Goal: Task Accomplishment & Management: Use online tool/utility

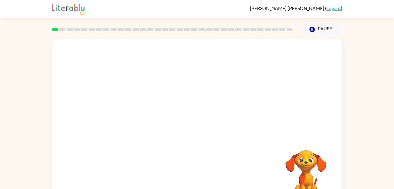
scroll to position [18, 0]
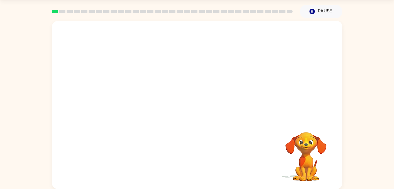
click at [254, 107] on div at bounding box center [197, 70] width 291 height 99
click at [191, 105] on button "button" at bounding box center [198, 107] width 38 height 21
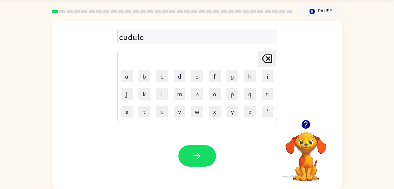
click at [123, 40] on div "cudule" at bounding box center [197, 37] width 156 height 12
click at [263, 53] on icon "[PERSON_NAME] last character input" at bounding box center [267, 58] width 14 height 14
click at [265, 53] on icon "[PERSON_NAME] last character input" at bounding box center [267, 58] width 14 height 14
type button "delete"
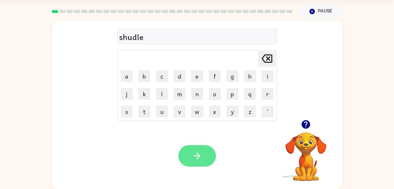
click at [207, 152] on button "button" at bounding box center [198, 155] width 38 height 21
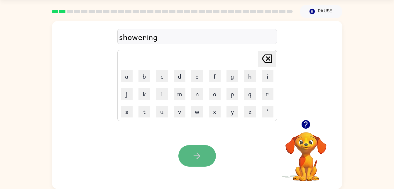
click at [197, 152] on icon "button" at bounding box center [197, 155] width 10 height 10
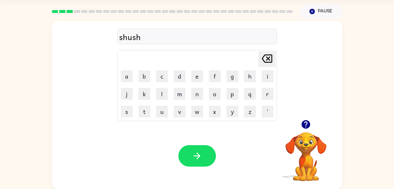
click at [199, 160] on icon "button" at bounding box center [197, 155] width 10 height 10
click at [200, 156] on icon "button" at bounding box center [197, 155] width 10 height 10
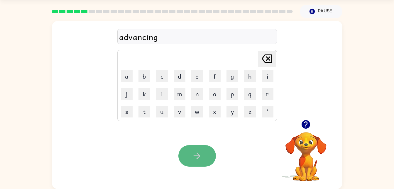
click at [206, 154] on button "button" at bounding box center [198, 155] width 38 height 21
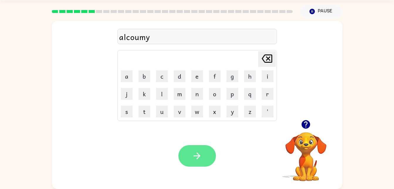
click at [199, 157] on icon "button" at bounding box center [197, 155] width 7 height 7
click at [200, 158] on icon "button" at bounding box center [197, 155] width 10 height 10
click at [204, 151] on button "button" at bounding box center [198, 155] width 38 height 21
click at [201, 155] on icon "button" at bounding box center [197, 155] width 10 height 10
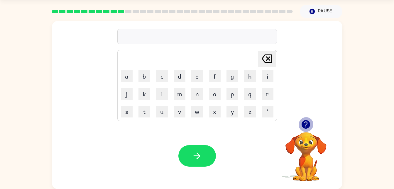
click at [300, 123] on button "button" at bounding box center [306, 124] width 15 height 15
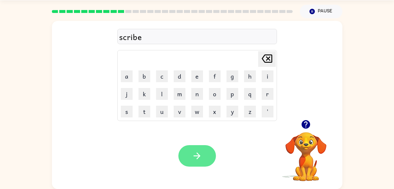
click at [194, 160] on icon "button" at bounding box center [197, 155] width 10 height 10
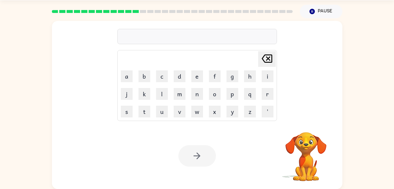
click at [189, 160] on div at bounding box center [198, 155] width 38 height 21
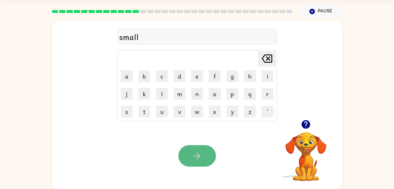
click at [192, 156] on icon "button" at bounding box center [197, 155] width 10 height 10
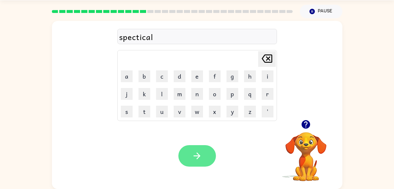
click at [199, 157] on icon "button" at bounding box center [197, 155] width 10 height 10
click at [201, 160] on icon "button" at bounding box center [197, 155] width 10 height 10
click at [198, 146] on button "button" at bounding box center [198, 155] width 38 height 21
click at [201, 148] on button "button" at bounding box center [198, 155] width 38 height 21
click at [195, 158] on icon "button" at bounding box center [197, 155] width 10 height 10
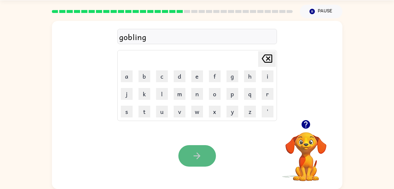
click at [194, 165] on button "button" at bounding box center [198, 155] width 38 height 21
click at [202, 155] on button "button" at bounding box center [198, 155] width 38 height 21
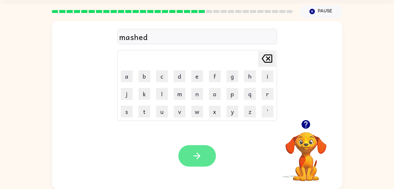
click at [188, 156] on button "button" at bounding box center [198, 155] width 38 height 21
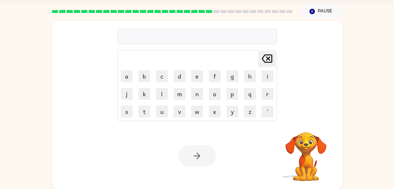
drag, startPoint x: 164, startPoint y: 28, endPoint x: 209, endPoint y: 24, distance: 44.8
click at [209, 24] on div "[PERSON_NAME] last character input a b c d e f g h i j k l m n o p q r s t u v …" at bounding box center [197, 70] width 160 height 101
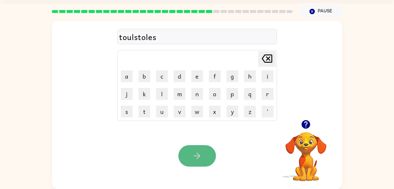
click at [195, 158] on icon "button" at bounding box center [197, 155] width 10 height 10
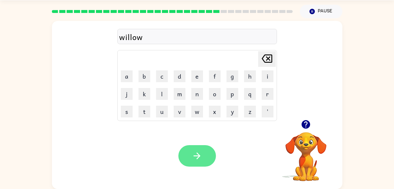
click at [198, 157] on icon "button" at bounding box center [197, 155] width 10 height 10
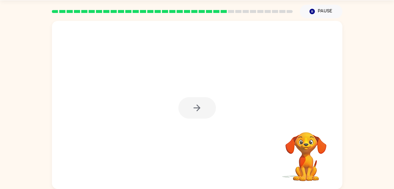
scroll to position [2, 0]
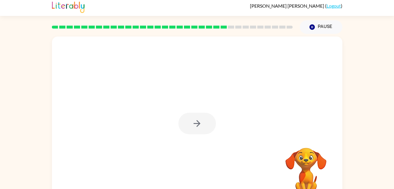
click at [197, 118] on div at bounding box center [198, 123] width 38 height 21
click at [202, 126] on icon "button" at bounding box center [197, 123] width 10 height 10
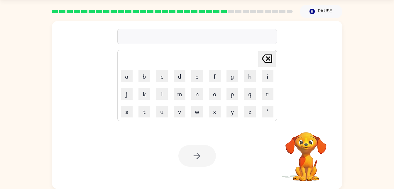
click at [207, 131] on div "Your browser must support playing .mp4 files to use Literably. Please try using…" at bounding box center [197, 155] width 291 height 66
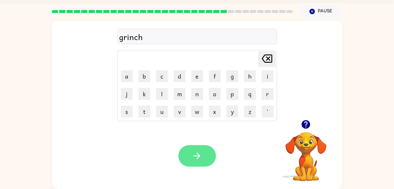
click at [193, 147] on button "button" at bounding box center [198, 155] width 38 height 21
click at [205, 150] on button "button" at bounding box center [198, 155] width 38 height 21
click at [206, 148] on button "button" at bounding box center [198, 155] width 38 height 21
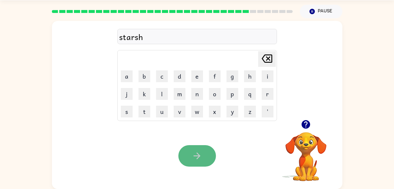
click at [210, 153] on button "button" at bounding box center [198, 155] width 38 height 21
click at [201, 162] on button "button" at bounding box center [198, 155] width 38 height 21
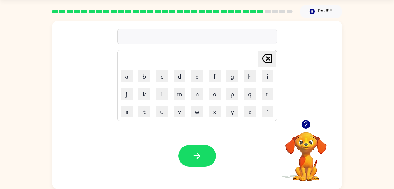
drag, startPoint x: 317, startPoint y: 119, endPoint x: 295, endPoint y: 119, distance: 22.0
click at [295, 119] on div at bounding box center [306, 124] width 59 height 15
click at [308, 123] on icon "button" at bounding box center [306, 124] width 10 height 10
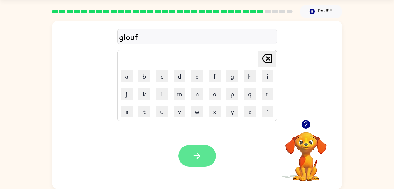
click at [196, 157] on icon "button" at bounding box center [197, 155] width 10 height 10
click at [207, 150] on button "button" at bounding box center [198, 155] width 38 height 21
click at [199, 149] on button "button" at bounding box center [198, 155] width 38 height 21
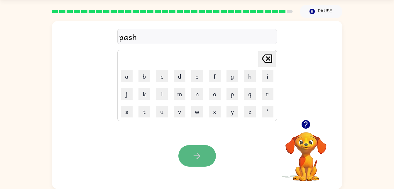
click at [203, 159] on button "button" at bounding box center [198, 155] width 38 height 21
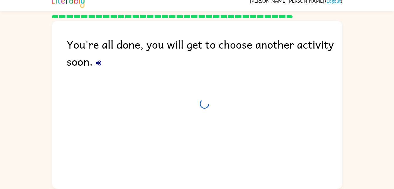
scroll to position [7, 0]
